Goal: Task Accomplishment & Management: Manage account settings

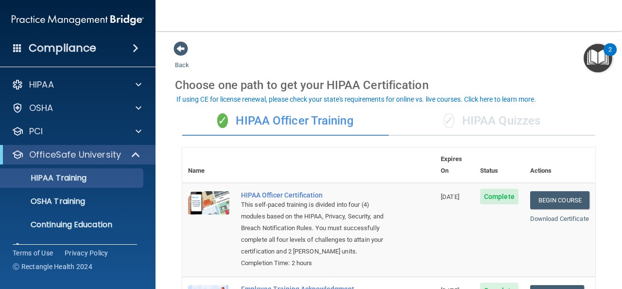
scroll to position [21, 0]
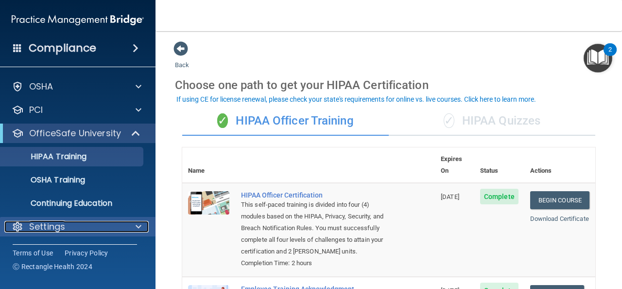
click at [61, 226] on p "Settings" at bounding box center [47, 227] width 36 height 12
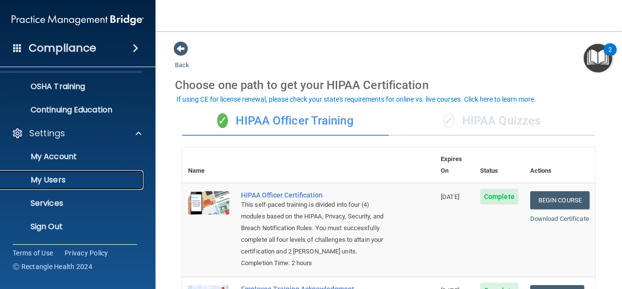
click at [62, 170] on link "My Users" at bounding box center [66, 179] width 153 height 19
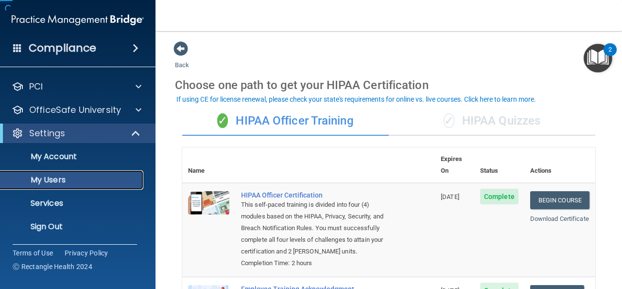
scroll to position [45, 0]
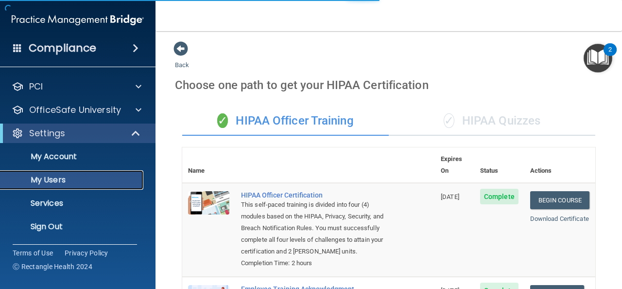
select select "20"
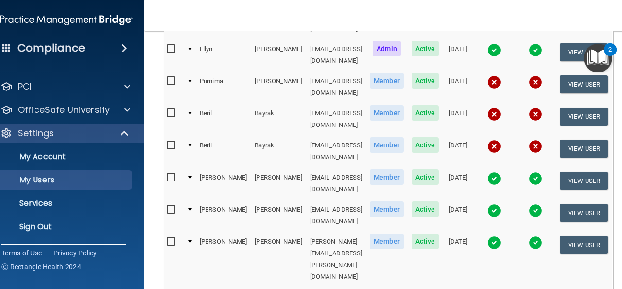
scroll to position [127, 0]
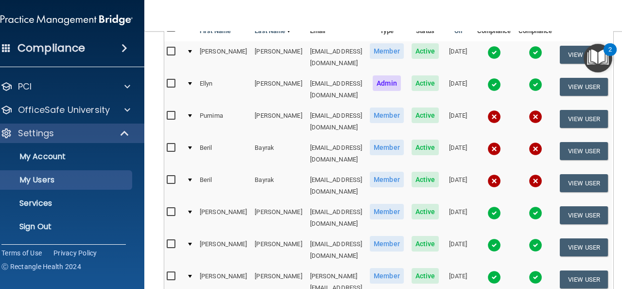
click at [167, 112] on input "checkbox" at bounding box center [172, 116] width 11 height 8
checkbox input "true"
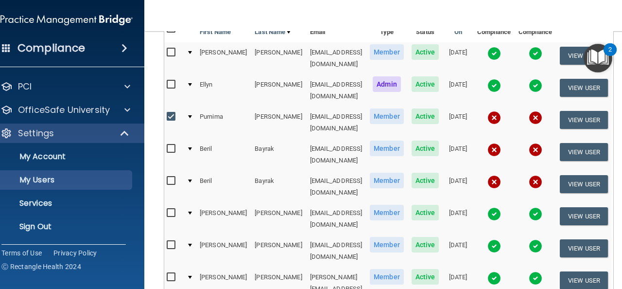
scroll to position [128, 0]
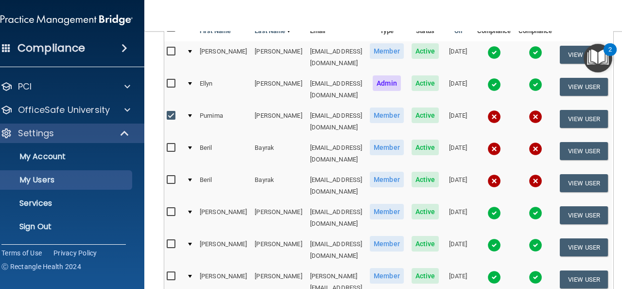
click at [167, 144] on input "checkbox" at bounding box center [172, 148] width 11 height 8
checkbox input "true"
click at [167, 174] on div at bounding box center [173, 181] width 12 height 15
drag, startPoint x: 148, startPoint y: 158, endPoint x: 138, endPoint y: 155, distance: 10.0
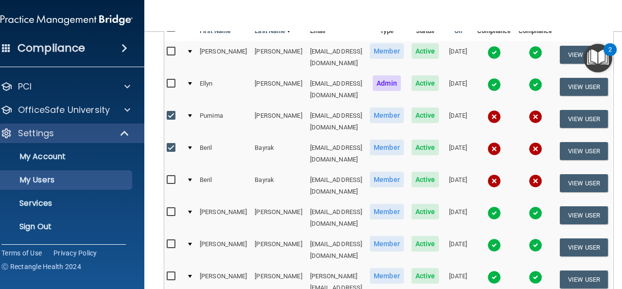
click at [167, 176] on input "checkbox" at bounding box center [172, 180] width 11 height 8
checkbox input "true"
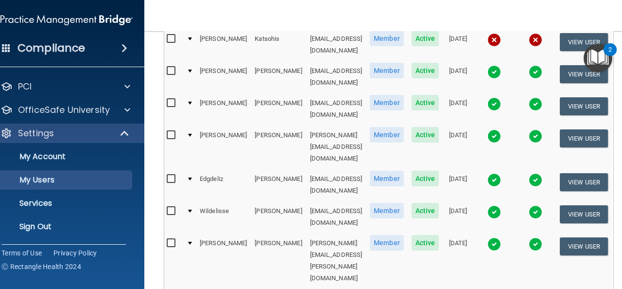
scroll to position [424, 0]
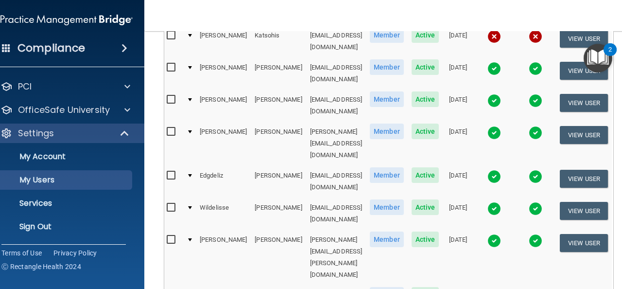
checkbox input "true"
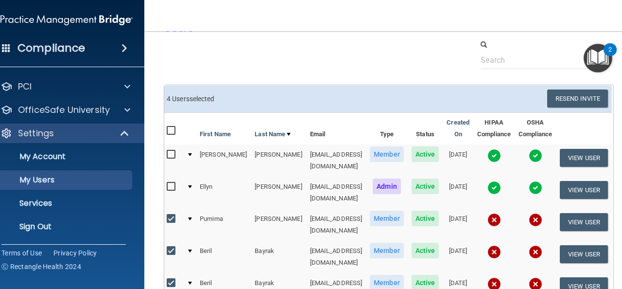
scroll to position [0, 0]
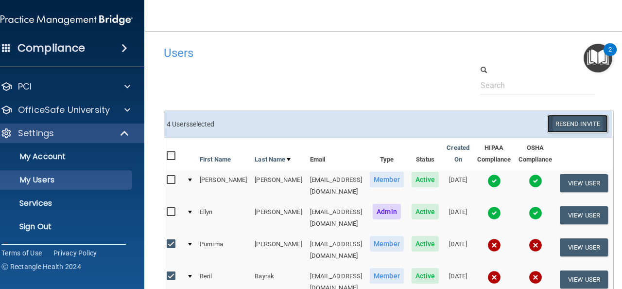
drag, startPoint x: 570, startPoint y: 122, endPoint x: 576, endPoint y: 122, distance: 6.3
click at [576, 122] on button "Resend Invite" at bounding box center [577, 124] width 61 height 18
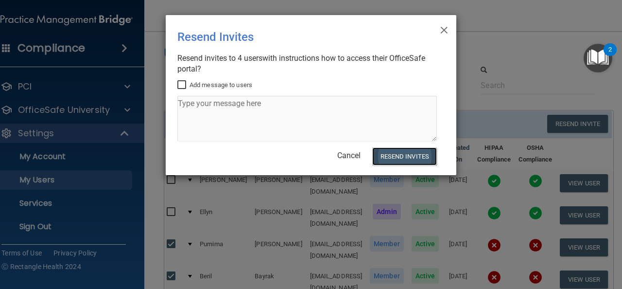
click at [408, 151] on button "Resend Invites" at bounding box center [404, 156] width 65 height 18
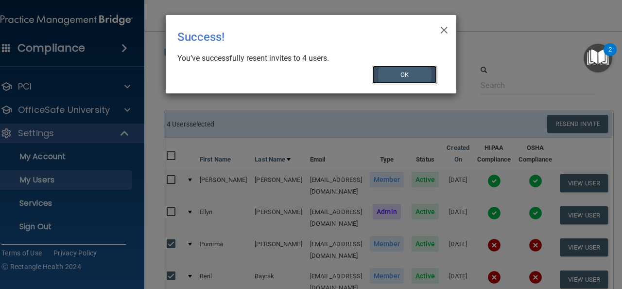
click at [408, 77] on button "OK" at bounding box center [404, 75] width 65 height 18
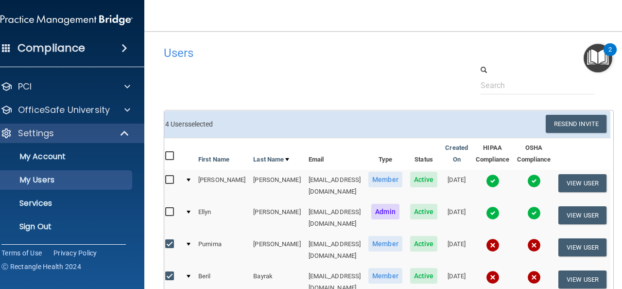
click at [325, 61] on div "Users" at bounding box center [291, 53] width 271 height 24
